Goal: Transaction & Acquisition: Purchase product/service

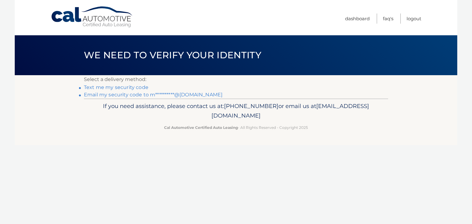
click at [101, 88] on link "Text me my security code" at bounding box center [116, 87] width 64 height 6
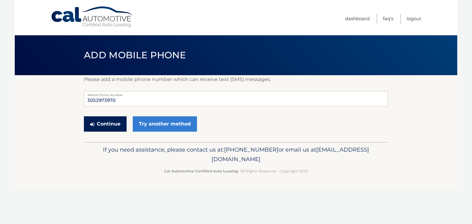
click at [113, 126] on button "Continue" at bounding box center [105, 123] width 43 height 15
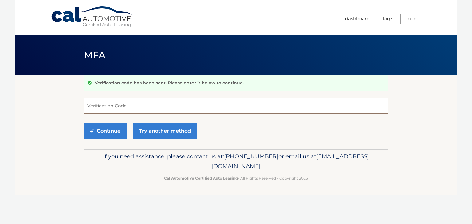
click at [116, 111] on input "Verification Code" at bounding box center [236, 105] width 304 height 15
type input "435752"
click at [84, 123] on button "Continue" at bounding box center [105, 130] width 43 height 15
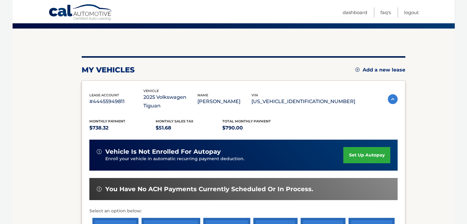
scroll to position [123, 0]
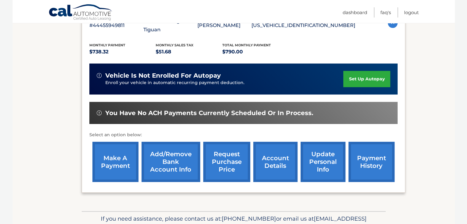
click at [113, 154] on link "make a payment" at bounding box center [115, 162] width 46 height 40
click at [363, 148] on link "payment history" at bounding box center [372, 162] width 46 height 40
click at [256, 158] on link "account details" at bounding box center [275, 162] width 44 height 40
click at [262, 157] on link "account details" at bounding box center [275, 162] width 44 height 40
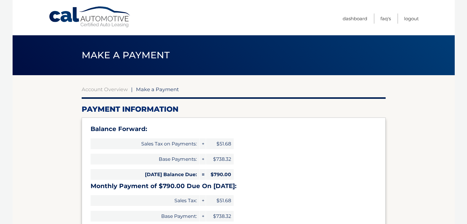
select select "MWM0MTU5ZmYtNjU0NS00MWZjLWE3MzAtN2QzMWE4NzgwOWVi"
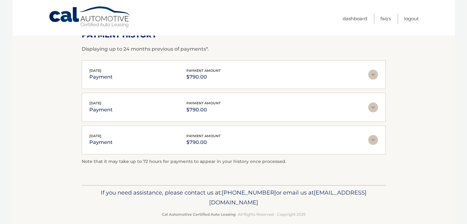
scroll to position [92, 0]
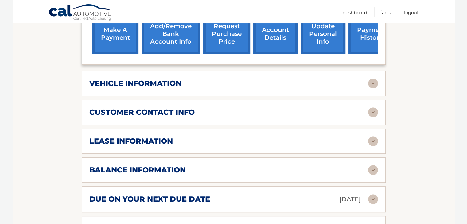
scroll to position [307, 0]
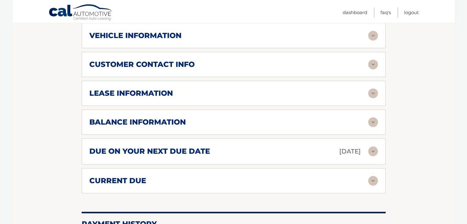
click at [370, 152] on img at bounding box center [373, 151] width 10 height 10
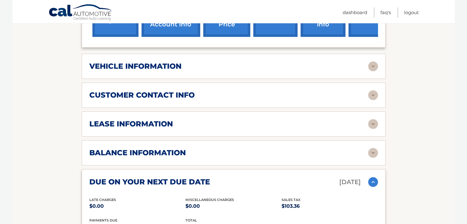
scroll to position [154, 0]
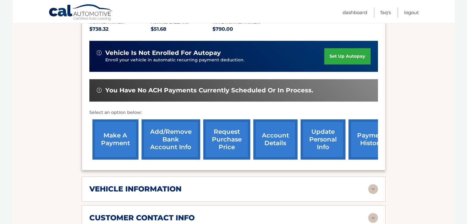
click at [120, 145] on link "make a payment" at bounding box center [115, 139] width 46 height 40
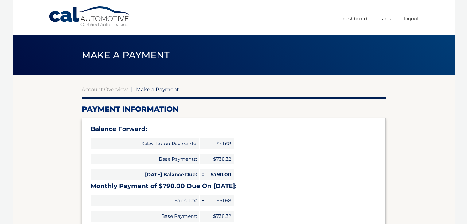
select select "MWM0MTU5ZmYtNjU0NS00MWZjLWE3MzAtN2QzMWE4NzgwOWVi"
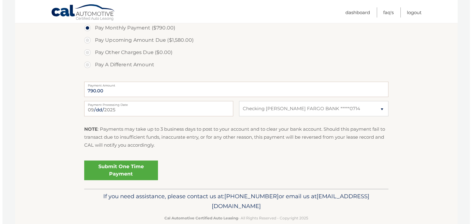
scroll to position [246, 0]
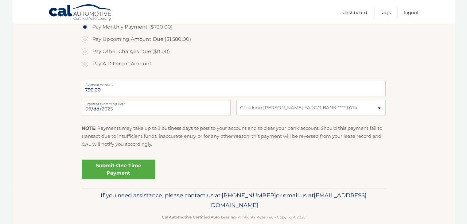
click at [119, 168] on link "Submit One Time Payment" at bounding box center [119, 170] width 74 height 20
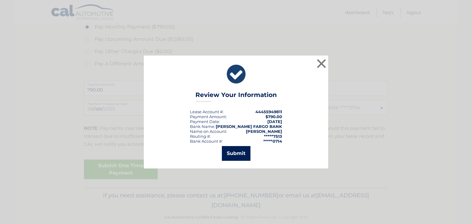
click at [241, 150] on button "Submit" at bounding box center [236, 153] width 29 height 15
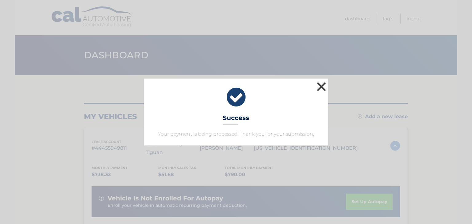
click at [325, 87] on button "×" at bounding box center [321, 86] width 12 height 12
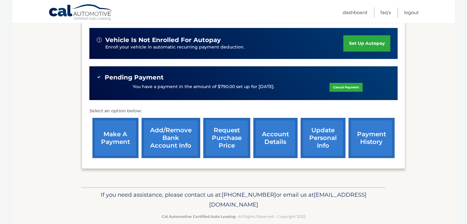
scroll to position [159, 0]
